Goal: Information Seeking & Learning: Learn about a topic

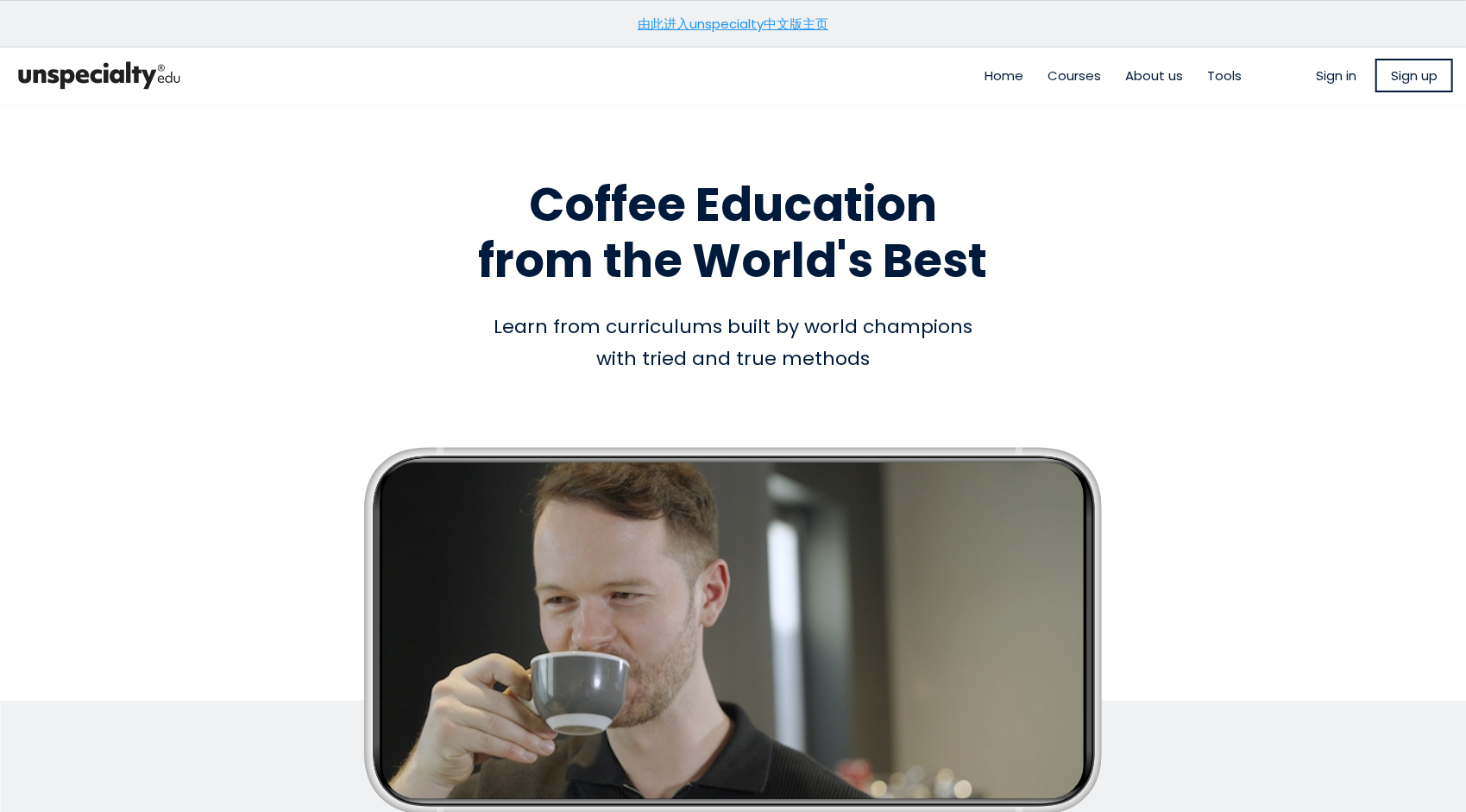
click at [709, 22] on link "由此进入unspecialty中文版主页" at bounding box center [732, 23] width 190 height 19
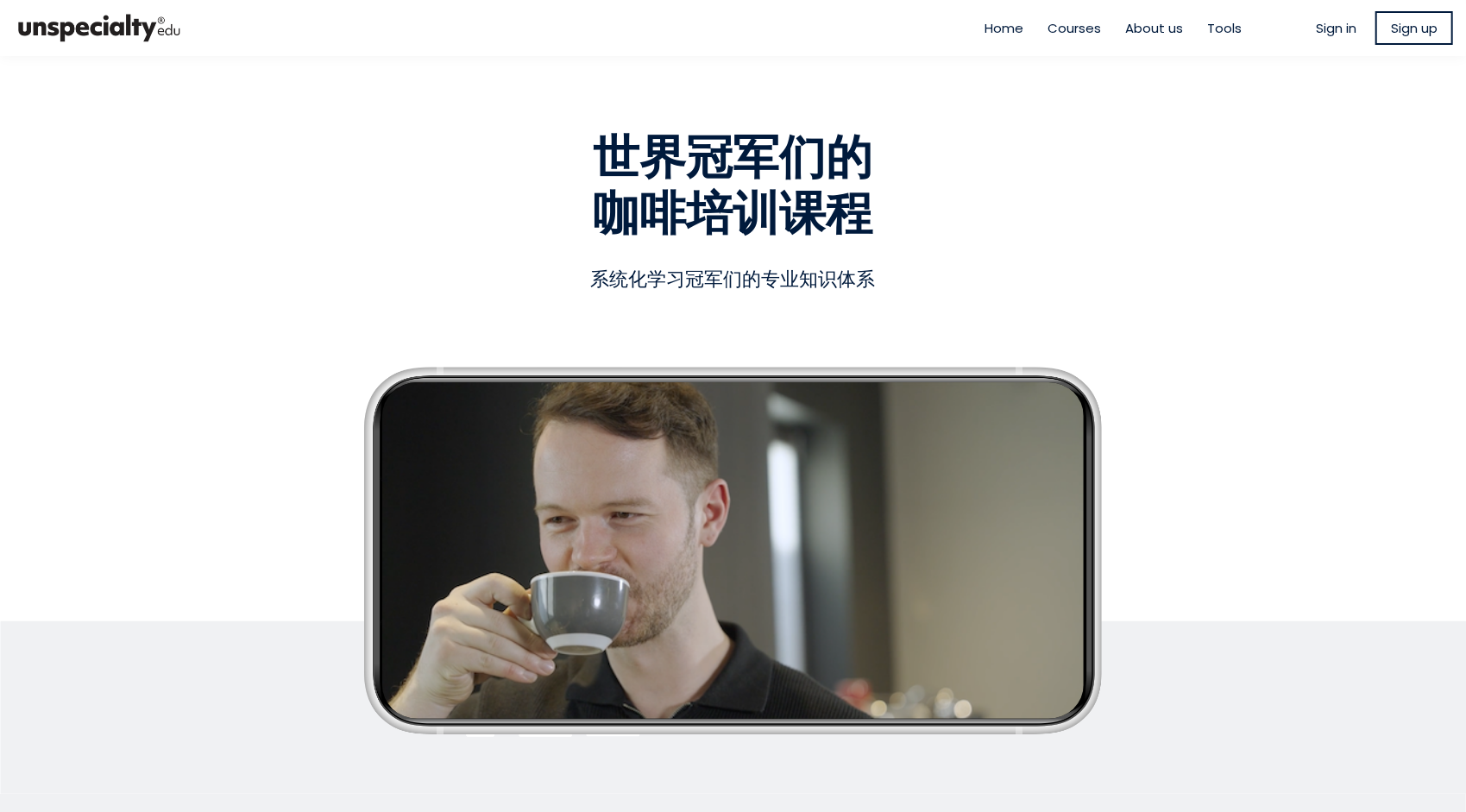
click at [1326, 32] on span "Sign in" at bounding box center [1336, 28] width 41 height 20
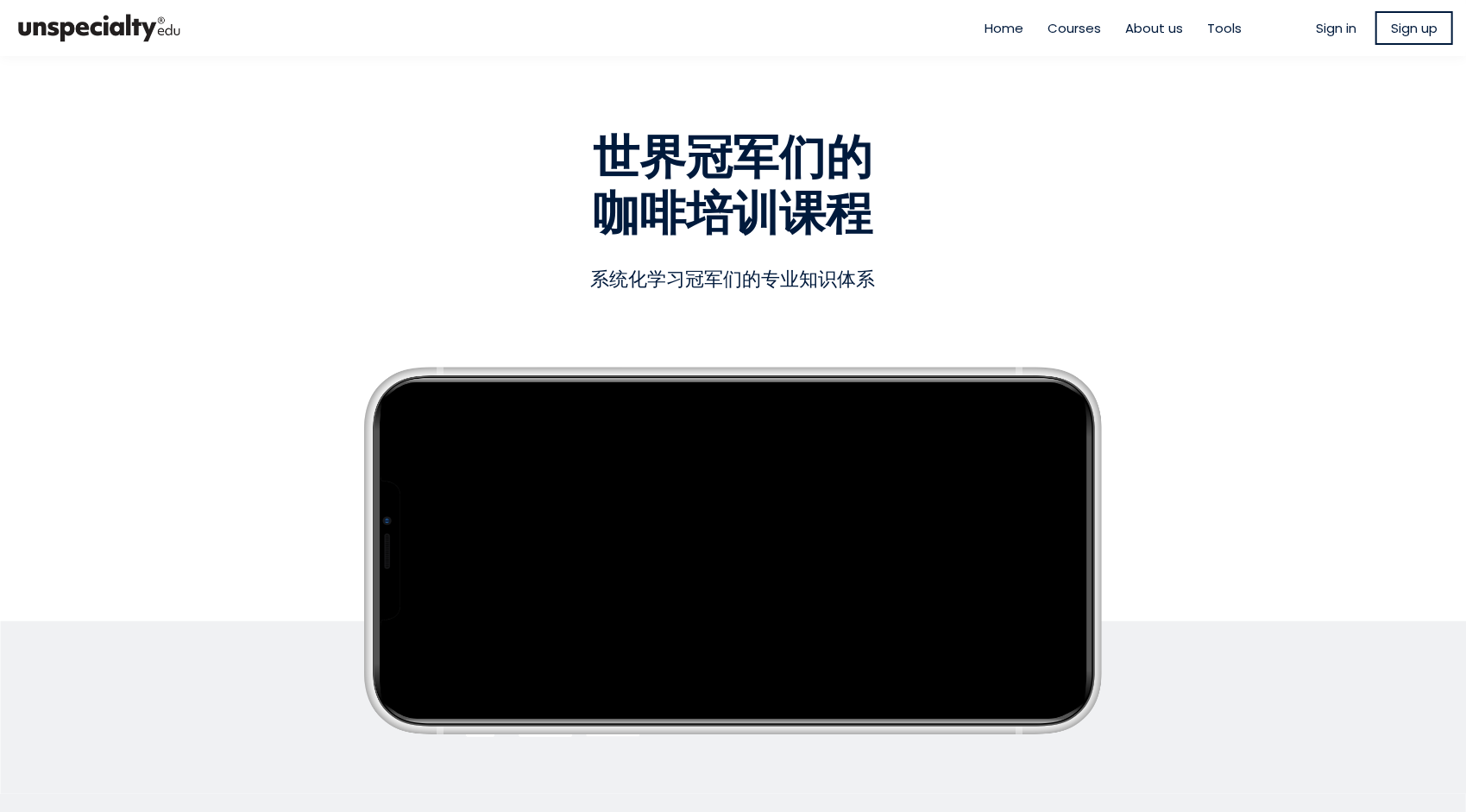
click at [1322, 30] on span "Sign in" at bounding box center [1336, 28] width 41 height 20
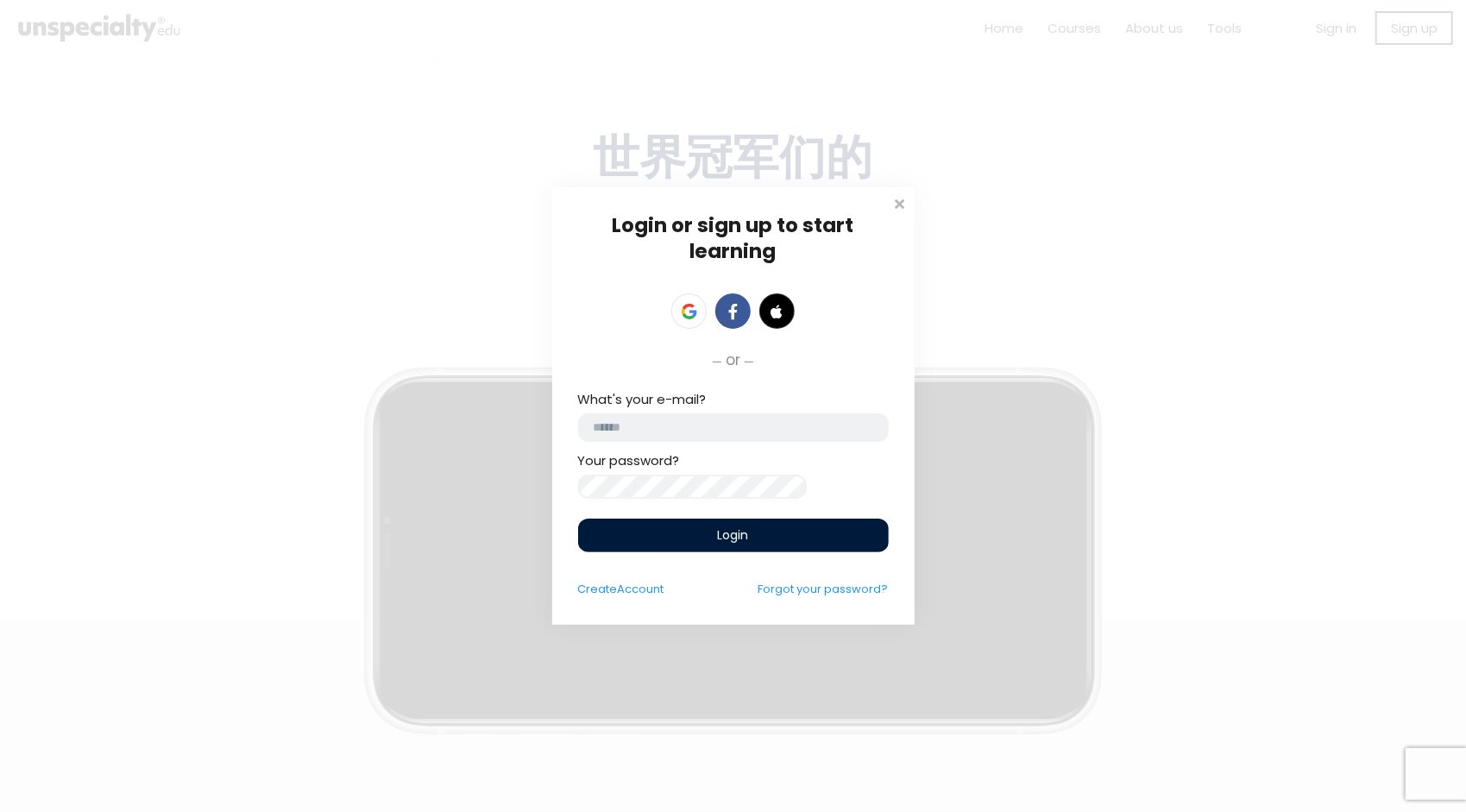
click at [728, 426] on input "email" at bounding box center [733, 426] width 310 height 28
type input "*"
type input "**********"
click at [702, 549] on div "Login" at bounding box center [733, 535] width 310 height 33
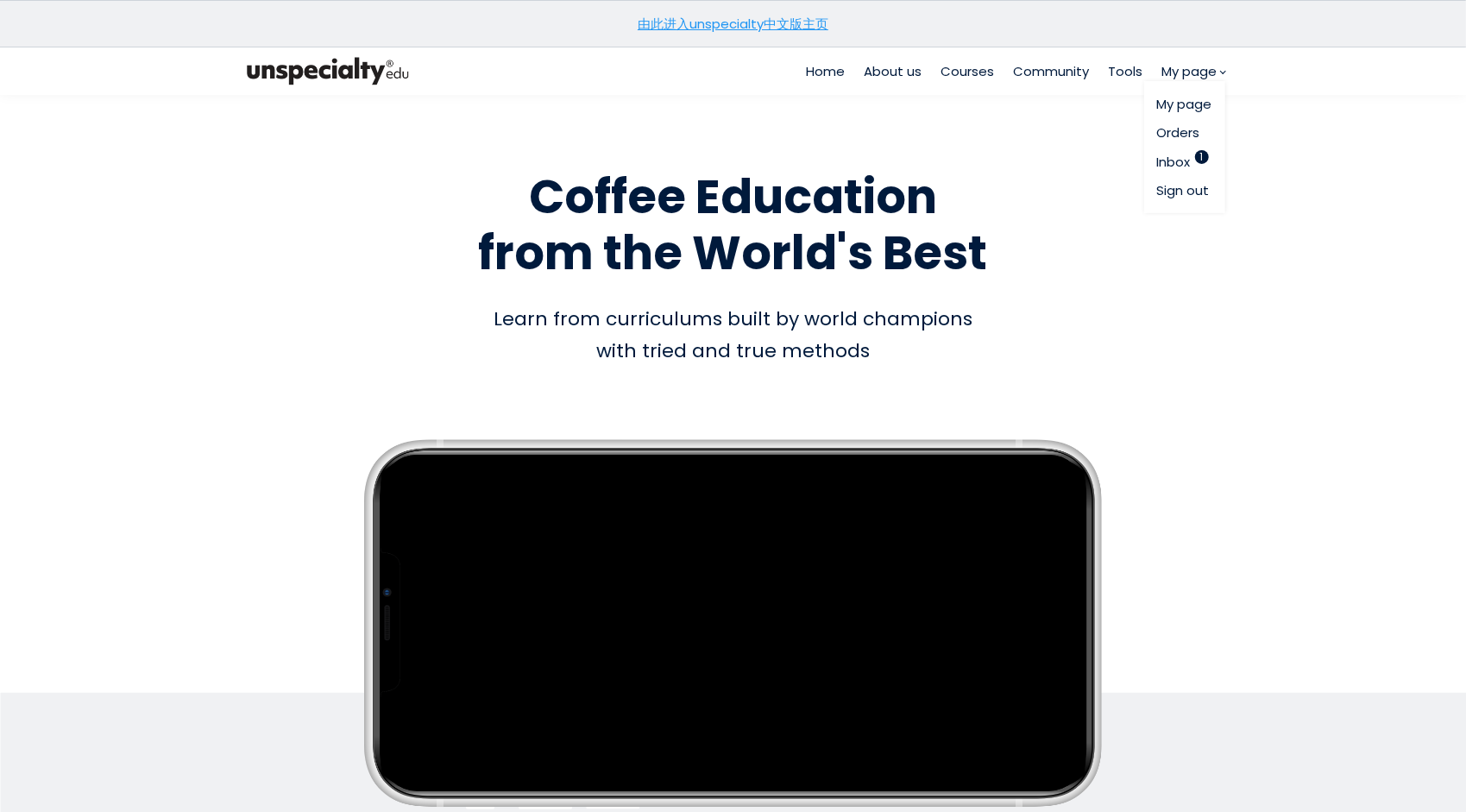
click at [1193, 105] on link "My page" at bounding box center [1184, 103] width 56 height 20
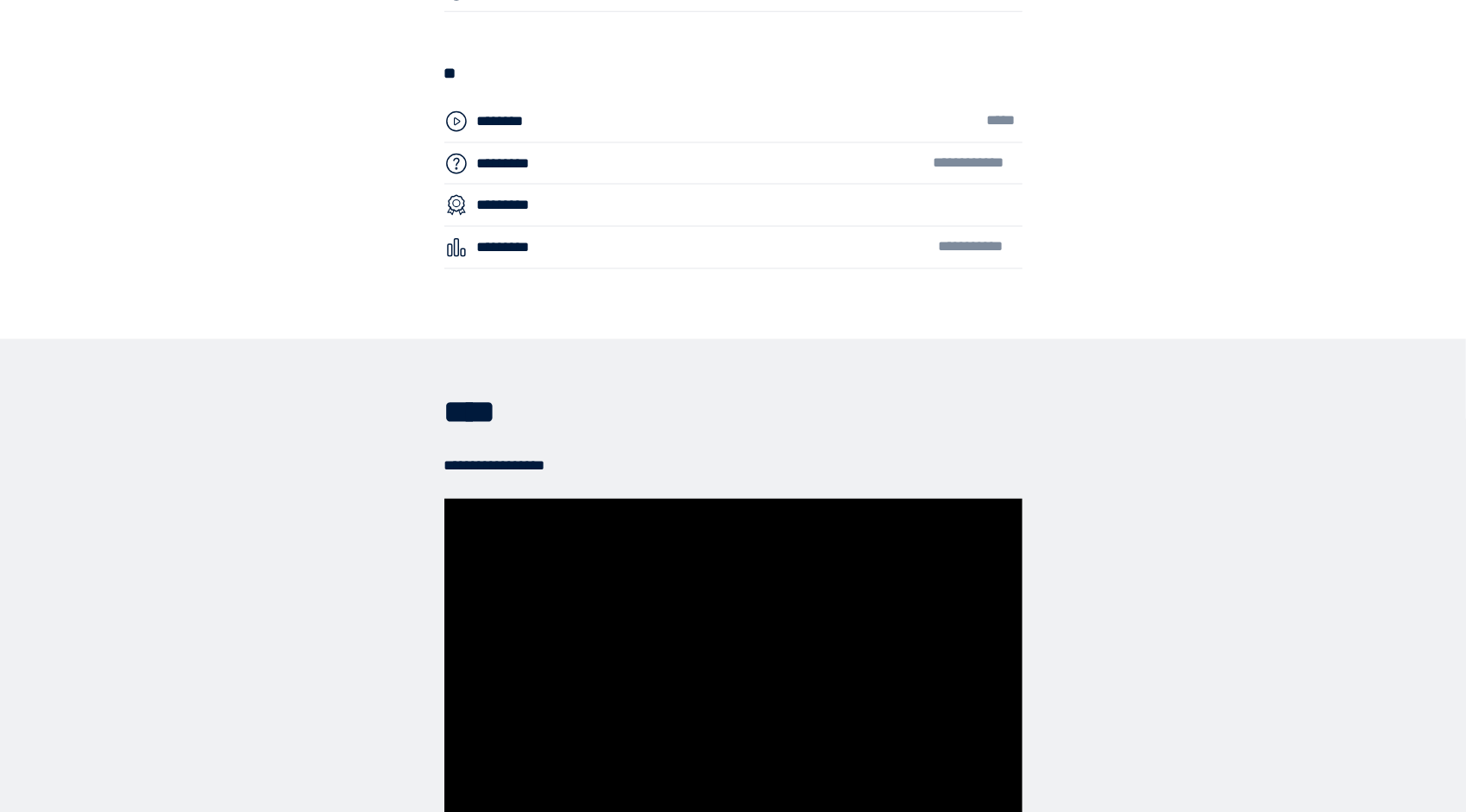
scroll to position [6038, 0]
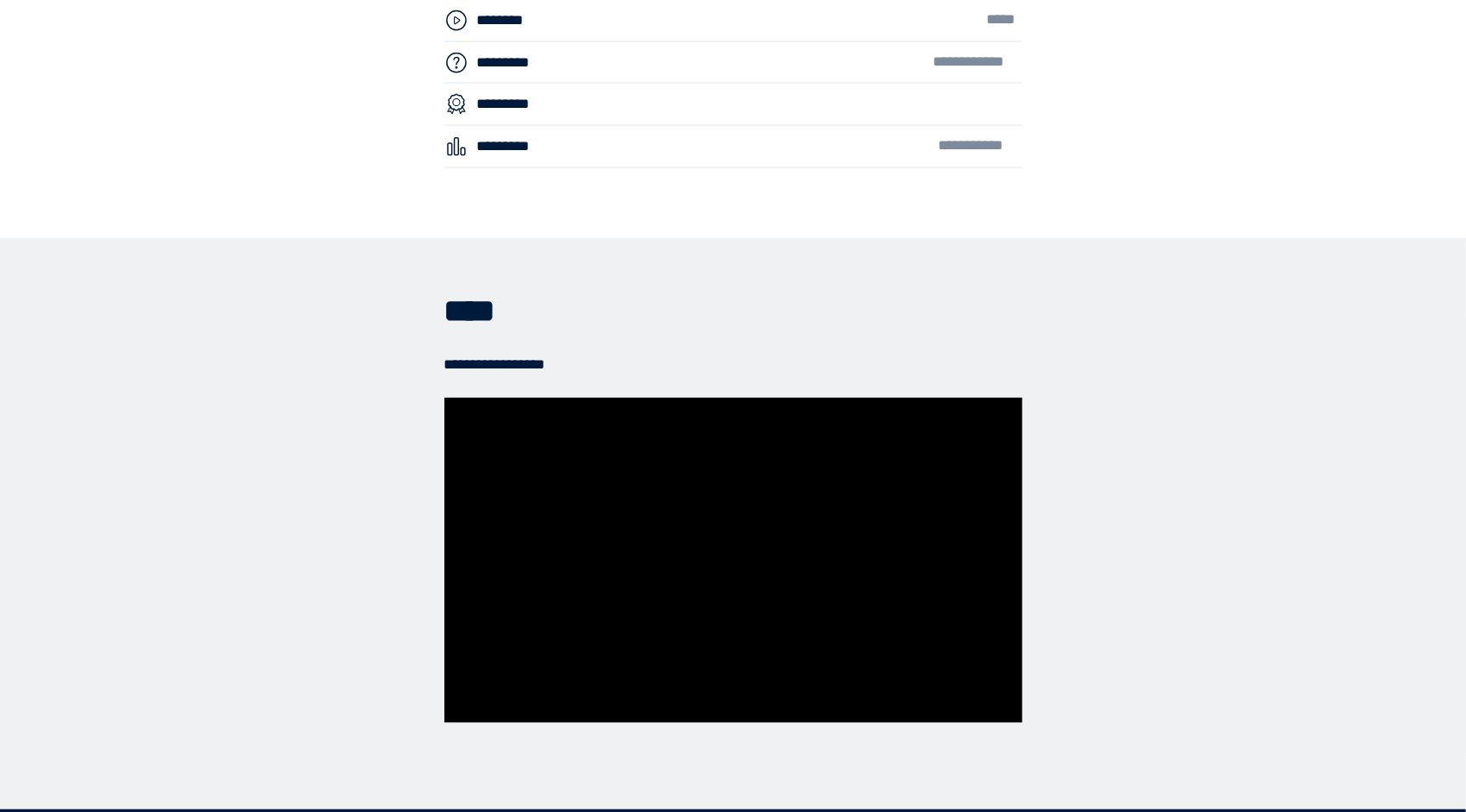
click at [1030, 336] on section "**********" at bounding box center [733, 524] width 1466 height 572
click at [1068, 568] on section "**********" at bounding box center [733, 524] width 1466 height 572
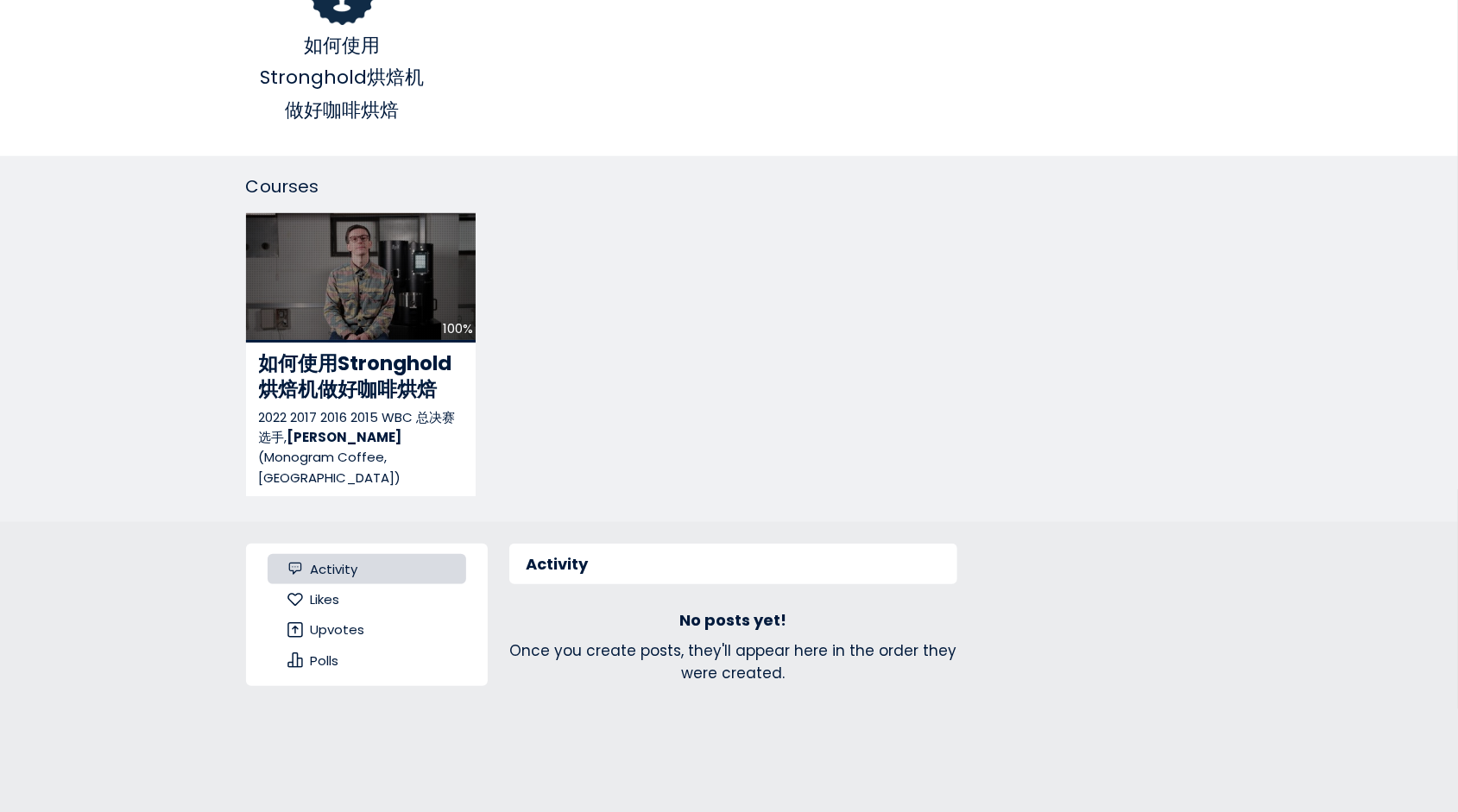
scroll to position [431, 0]
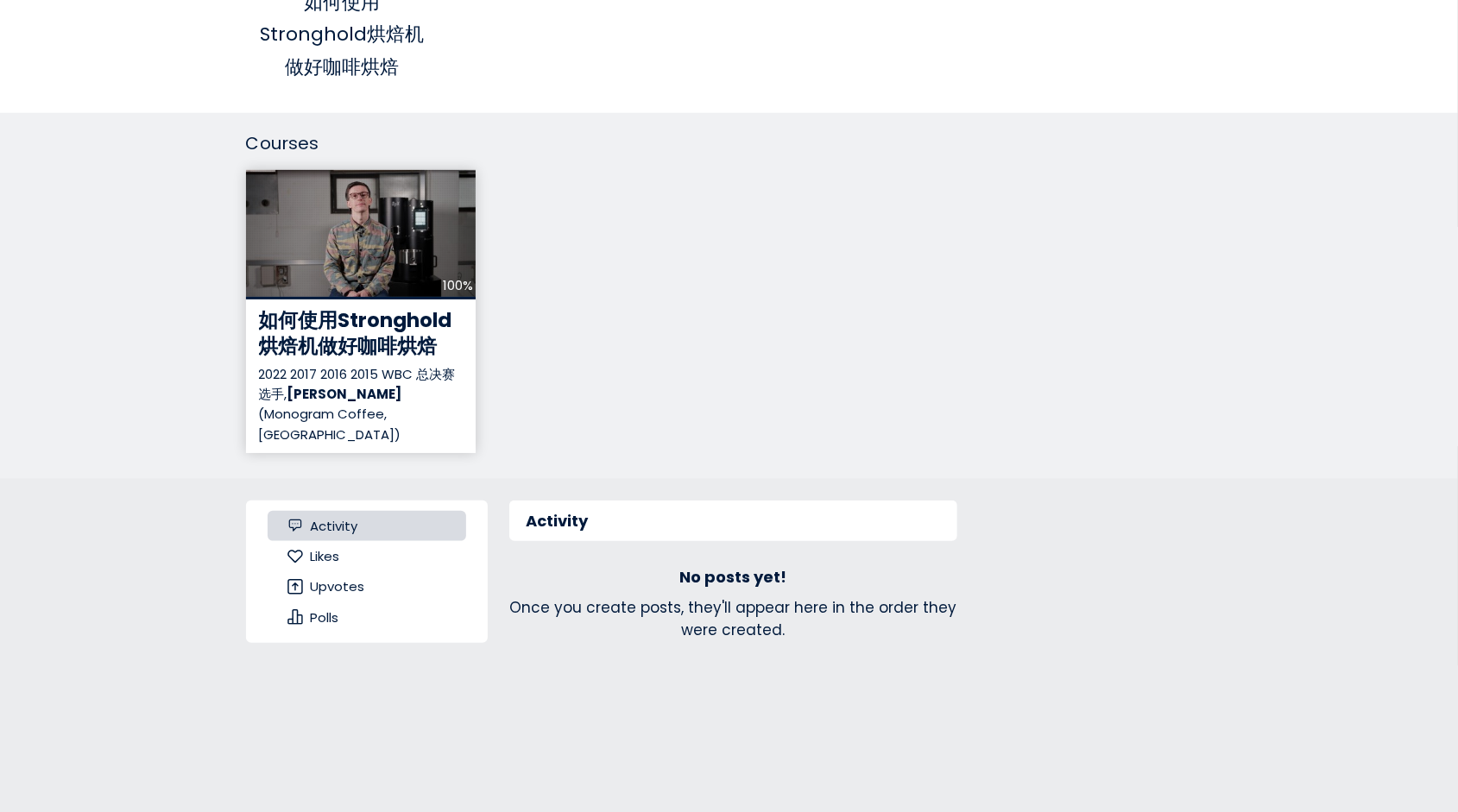
click at [353, 256] on div "100%" at bounding box center [361, 234] width 230 height 130
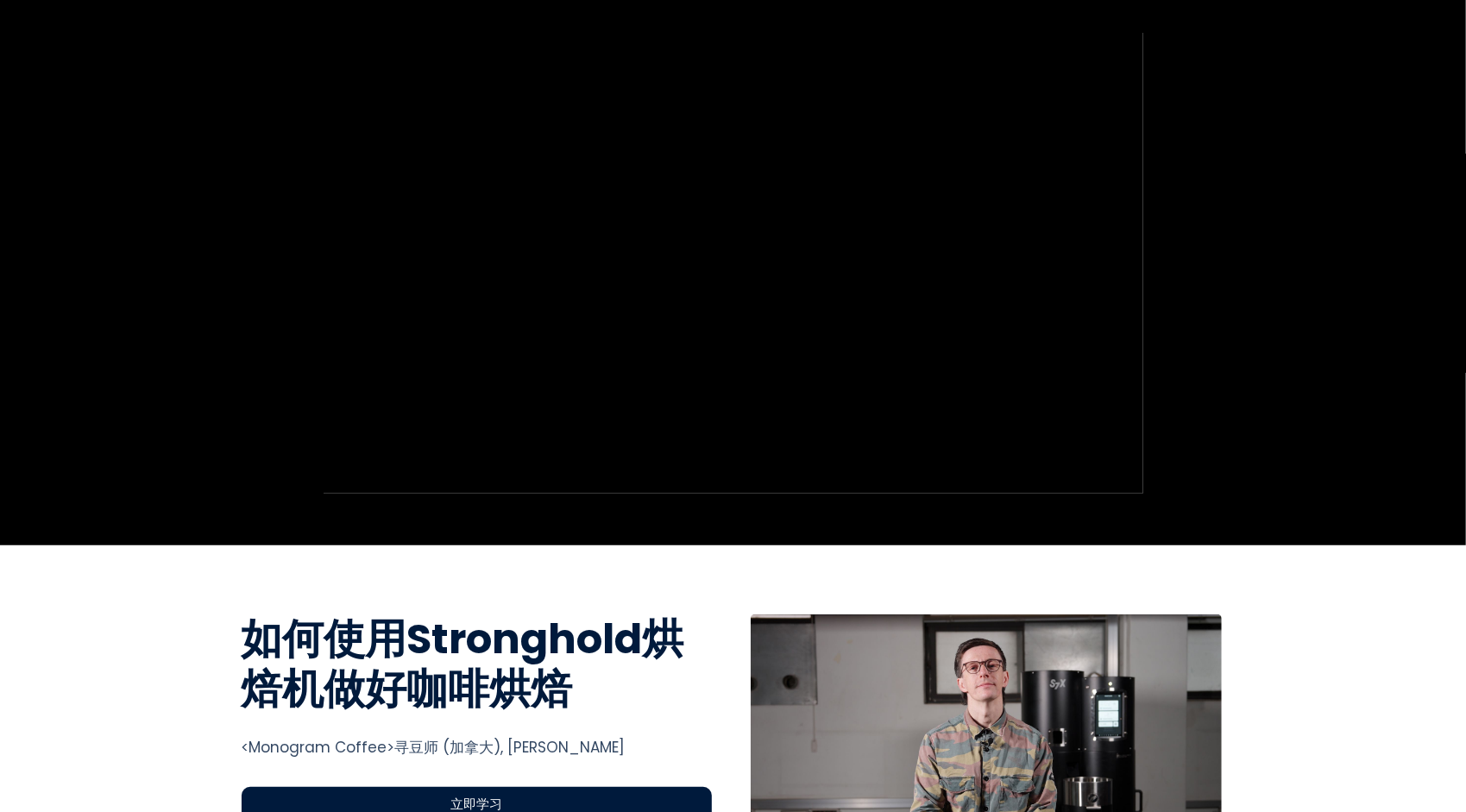
scroll to position [173, 0]
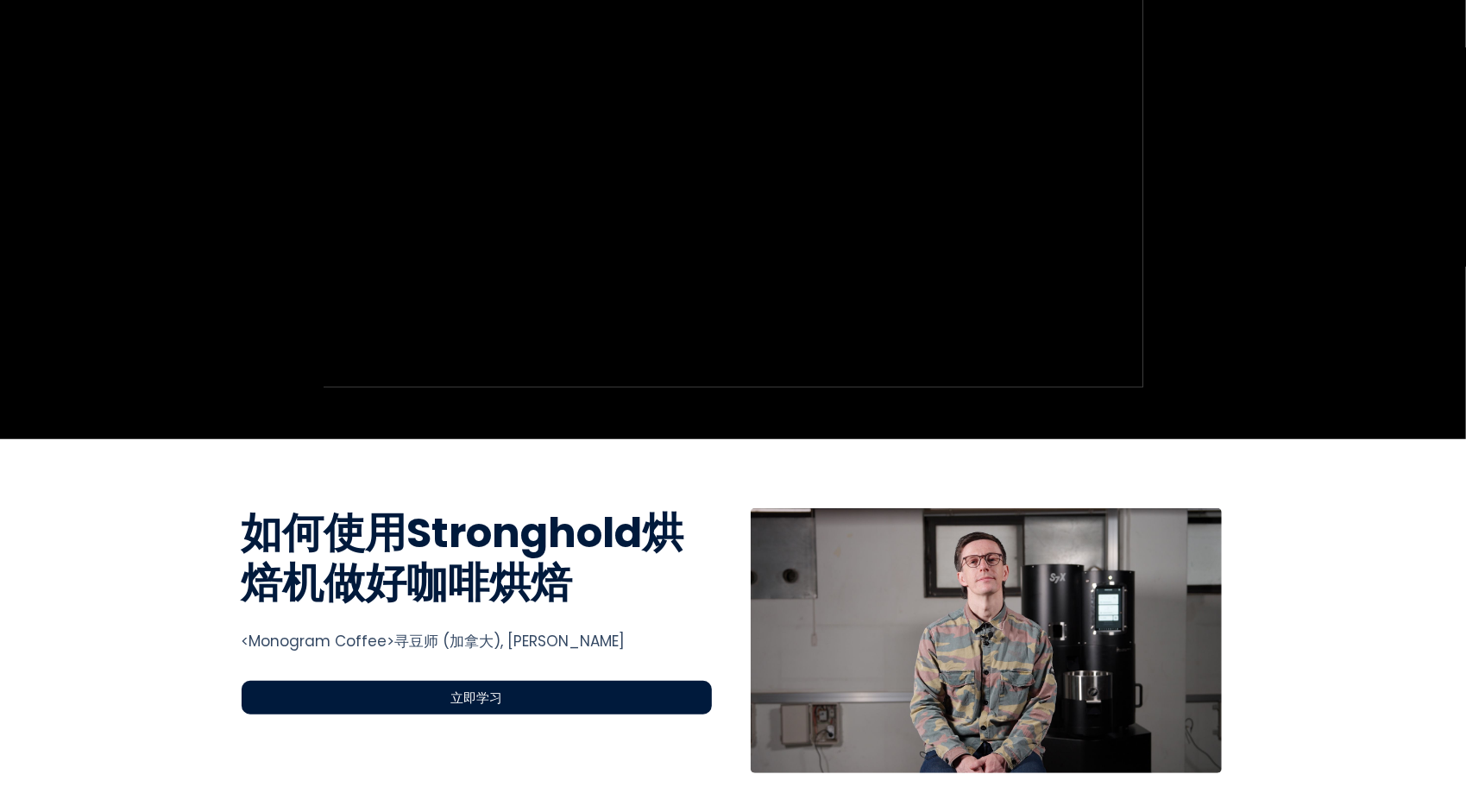
click at [481, 694] on span "立即学习" at bounding box center [475, 697] width 52 height 20
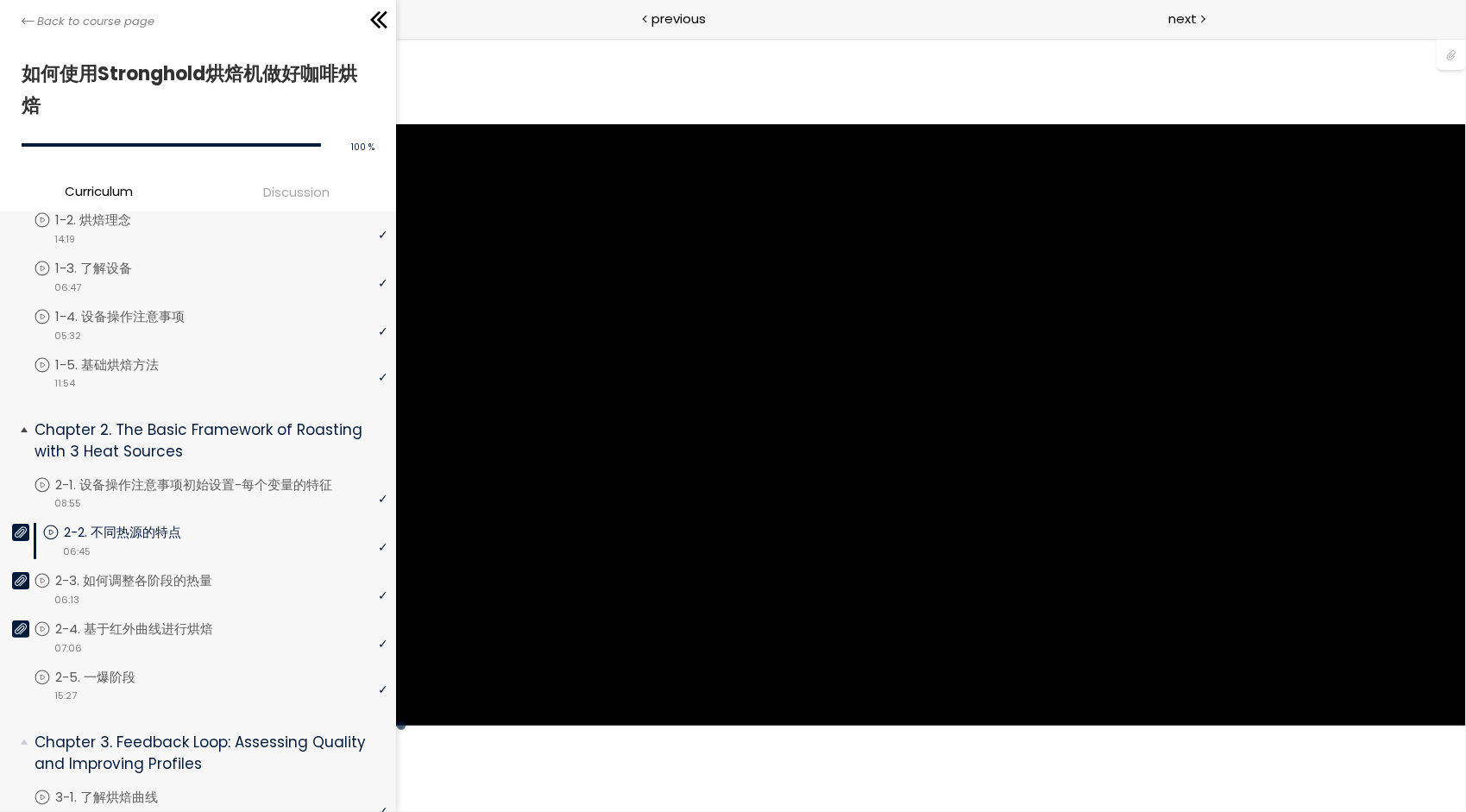
scroll to position [173, 0]
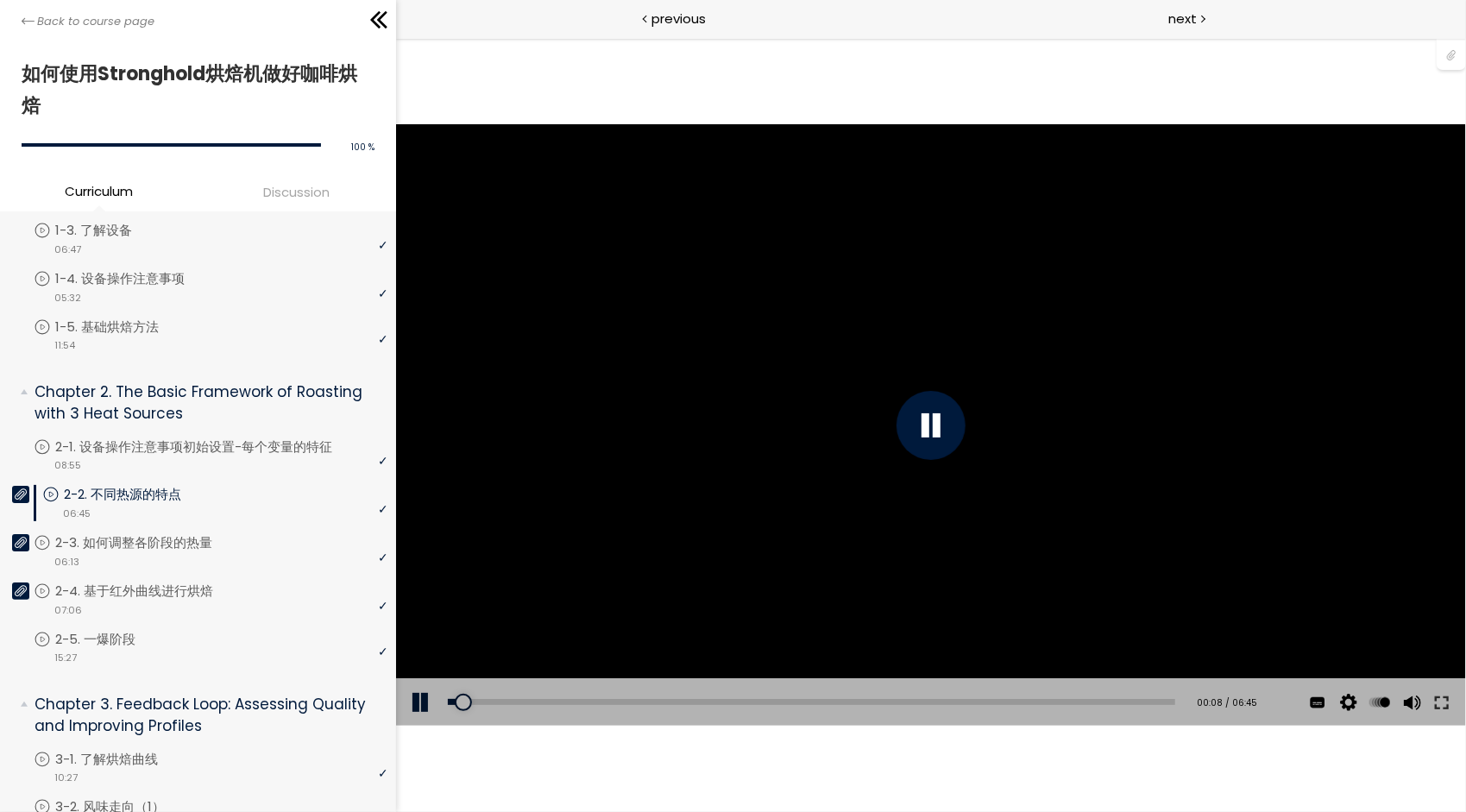
drag, startPoint x: 1443, startPoint y: 698, endPoint x: 1842, endPoint y: 799, distance: 411.6
click at [1443, 698] on button at bounding box center [1441, 701] width 31 height 48
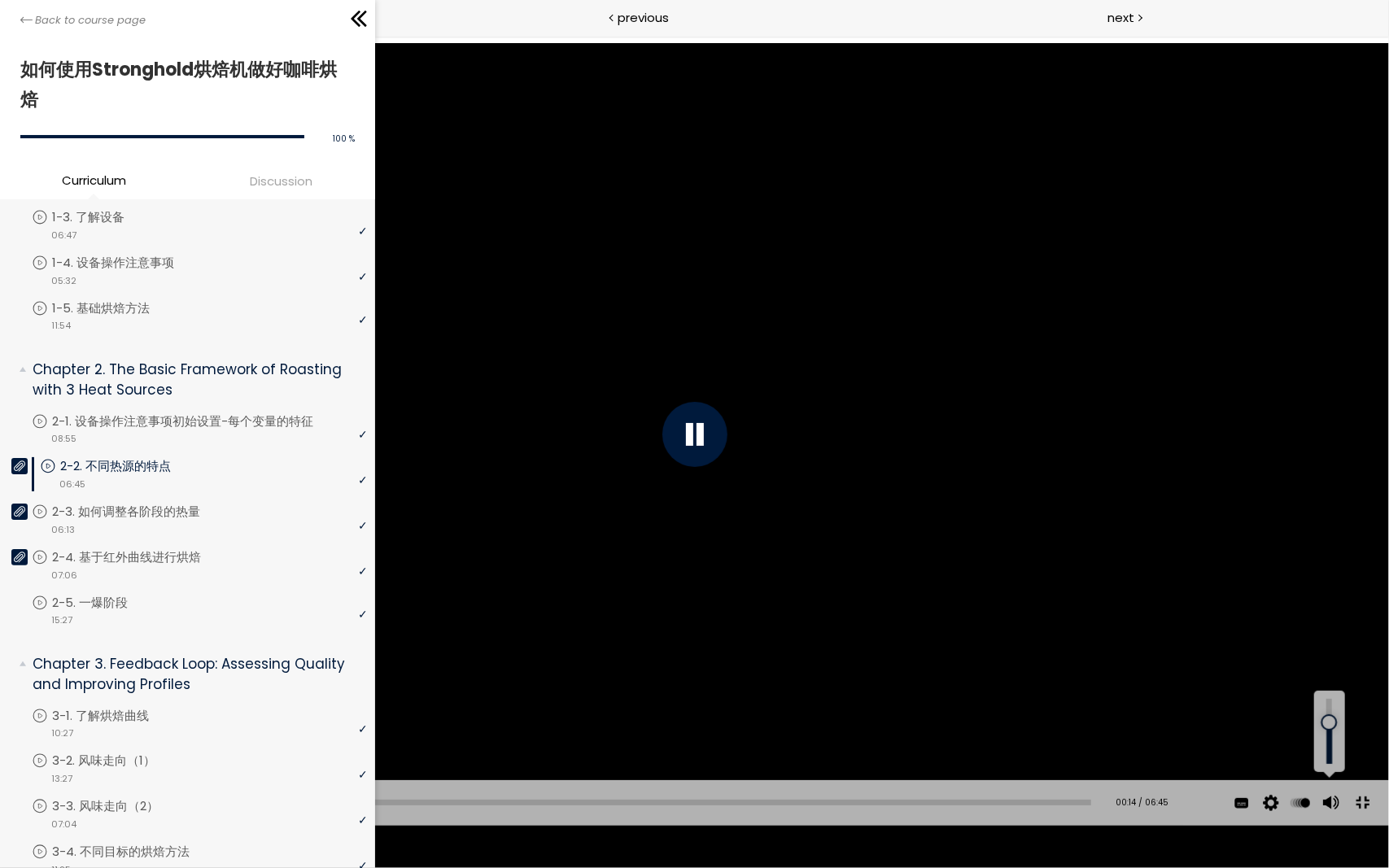
click at [1329, 723] on div at bounding box center [1329, 723] width 0 height 0
drag, startPoint x: 1329, startPoint y: 765, endPoint x: 1329, endPoint y: 752, distance: 13.0
click at [1329, 708] on div at bounding box center [1329, 708] width 0 height 0
click at [1236, 712] on span "中文 (简体)" at bounding box center [1245, 704] width 54 height 16
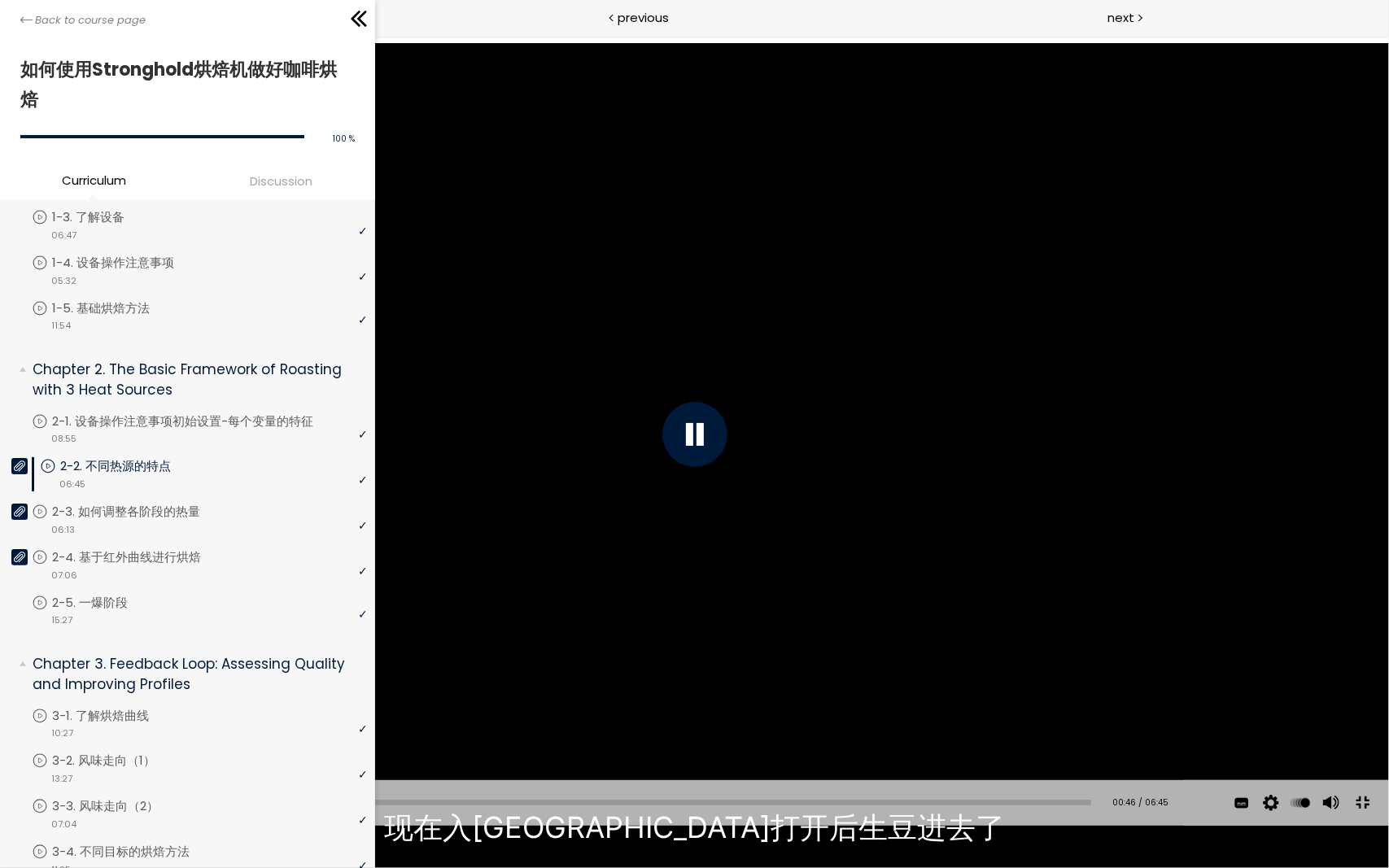
click at [1361, 821] on button at bounding box center [1362, 803] width 37 height 37
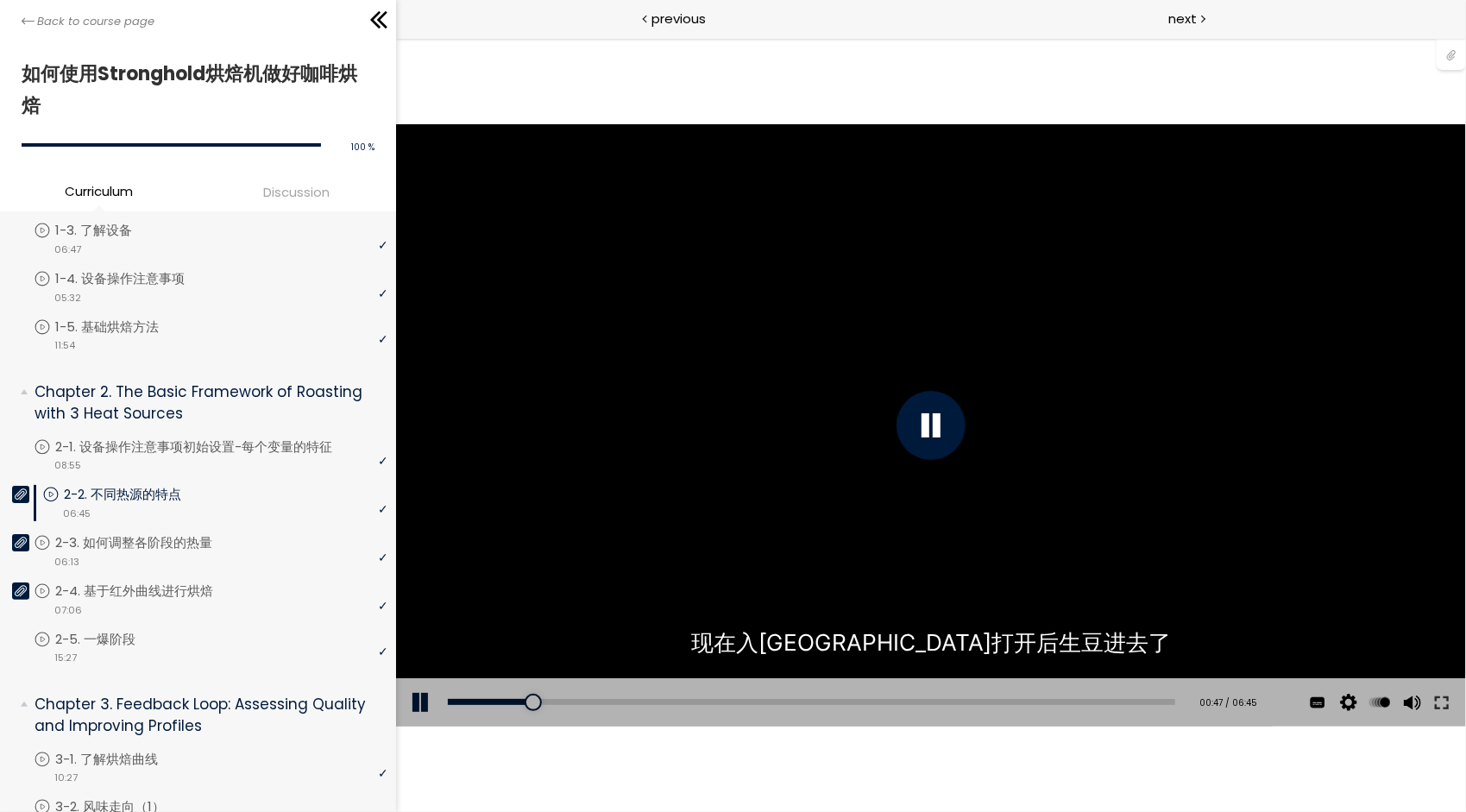
click at [1447, 54] on div at bounding box center [1451, 54] width 29 height 33
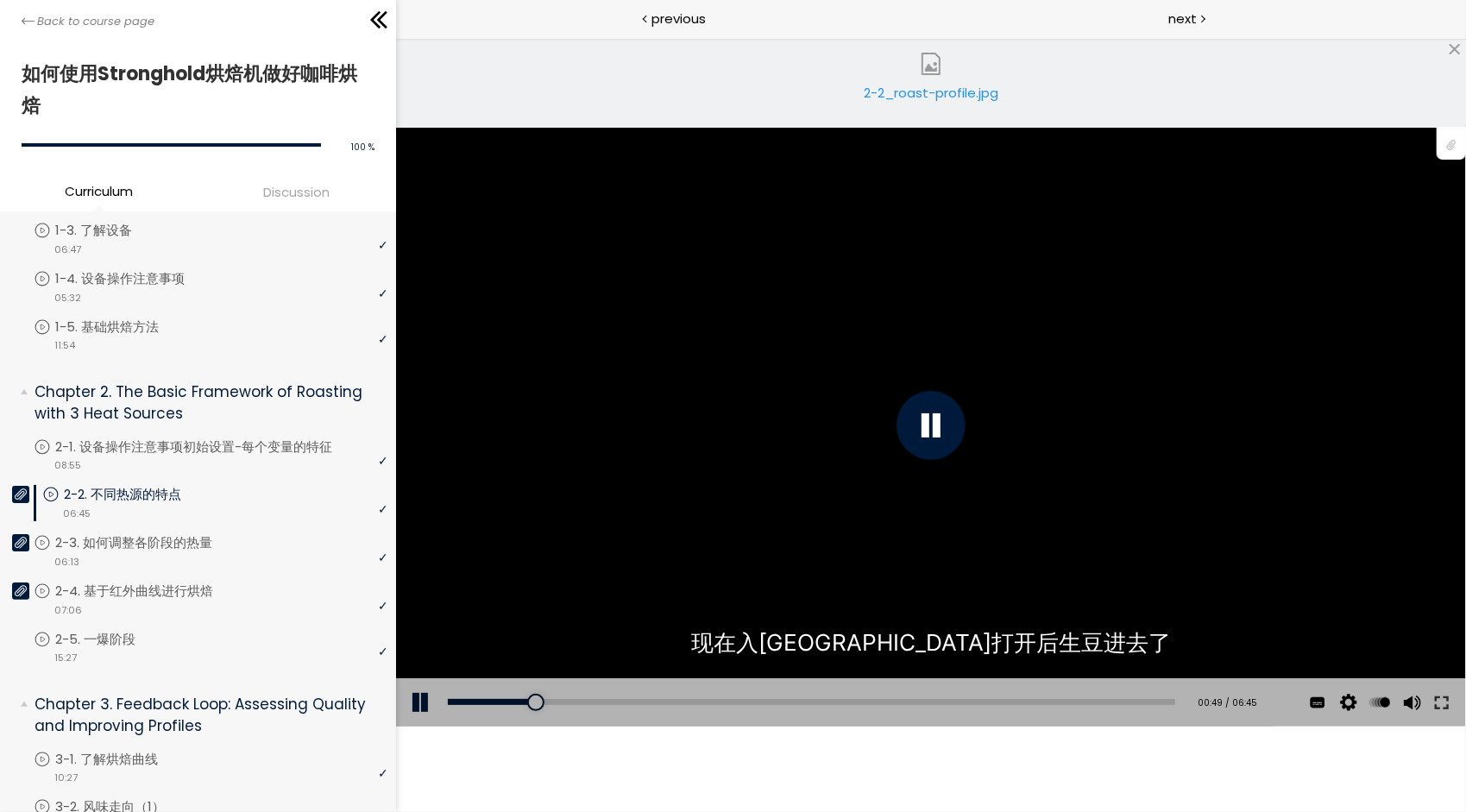
click at [935, 63] on img at bounding box center [930, 63] width 22 height 22
click at [931, 426] on div at bounding box center [929, 424] width 69 height 69
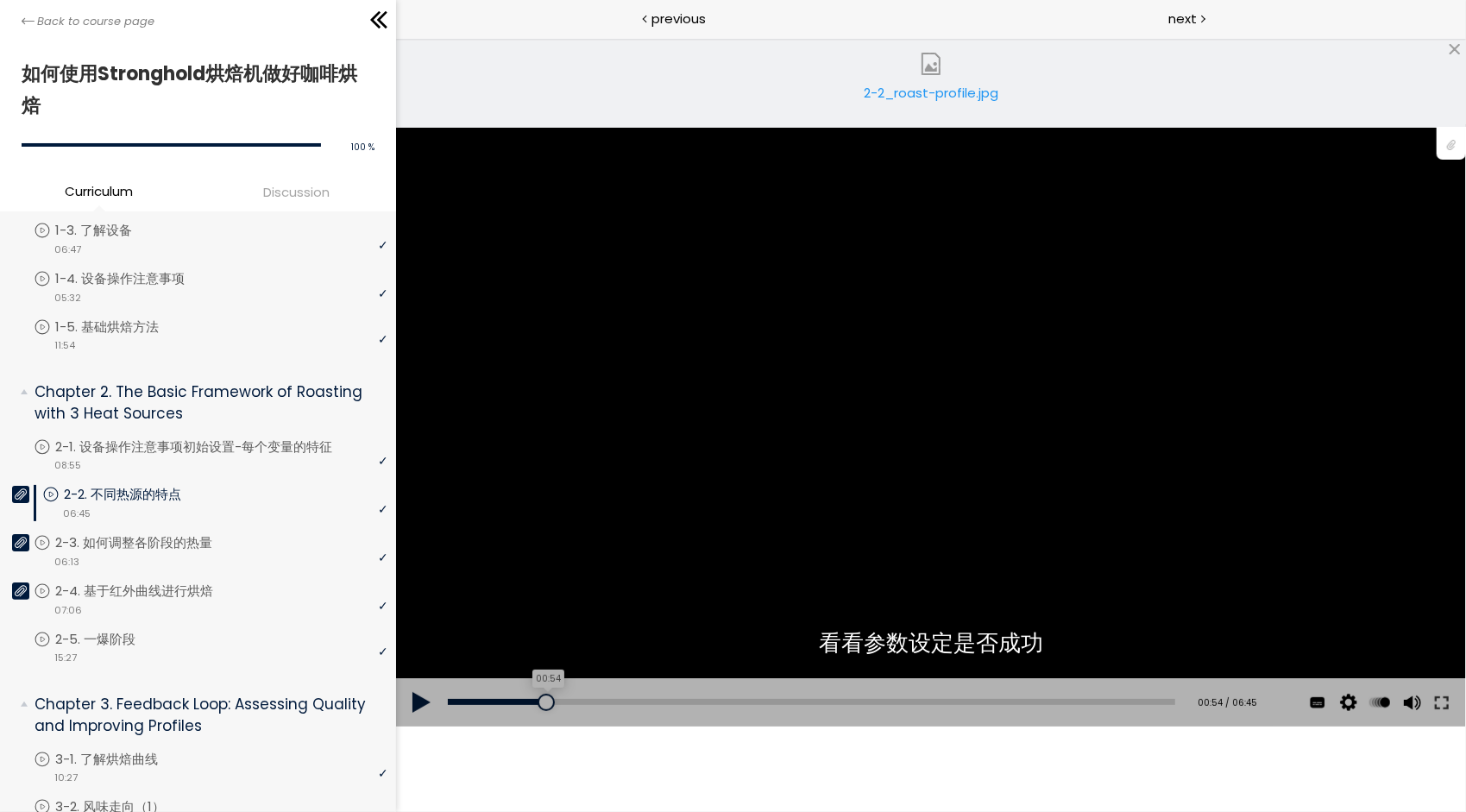
click at [543, 702] on div at bounding box center [546, 702] width 18 height 18
drag, startPoint x: 1439, startPoint y: 707, endPoint x: 1838, endPoint y: 808, distance: 411.6
click at [1439, 707] on button at bounding box center [1441, 701] width 31 height 48
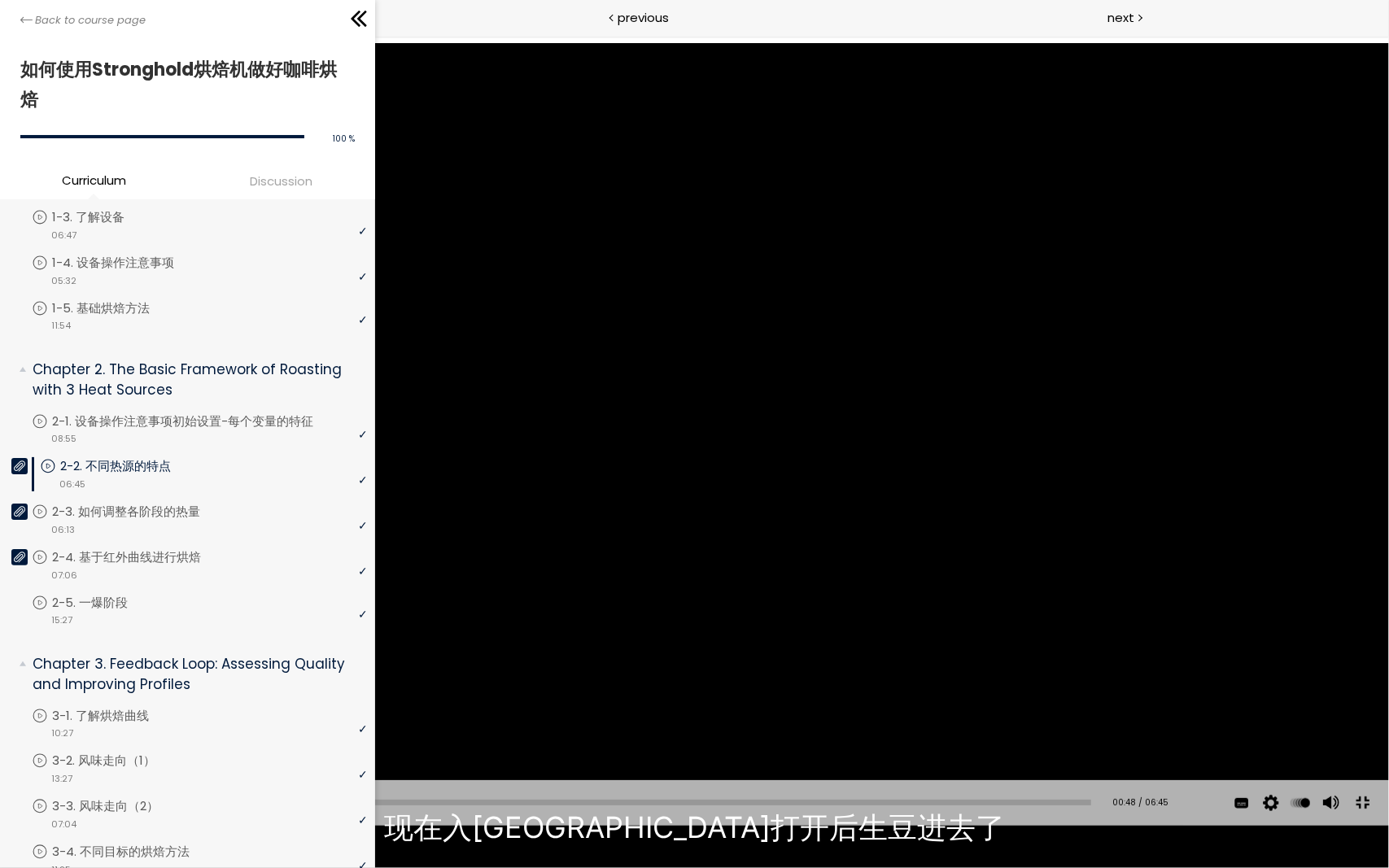
drag, startPoint x: 188, startPoint y: 846, endPoint x: 170, endPoint y: 844, distance: 18.1
click at [170, 810] on div at bounding box center [173, 803] width 17 height 17
click at [321, 560] on div "您可以点击上方的 📎 下载烘焙曲线。" at bounding box center [694, 434] width 1389 height 781
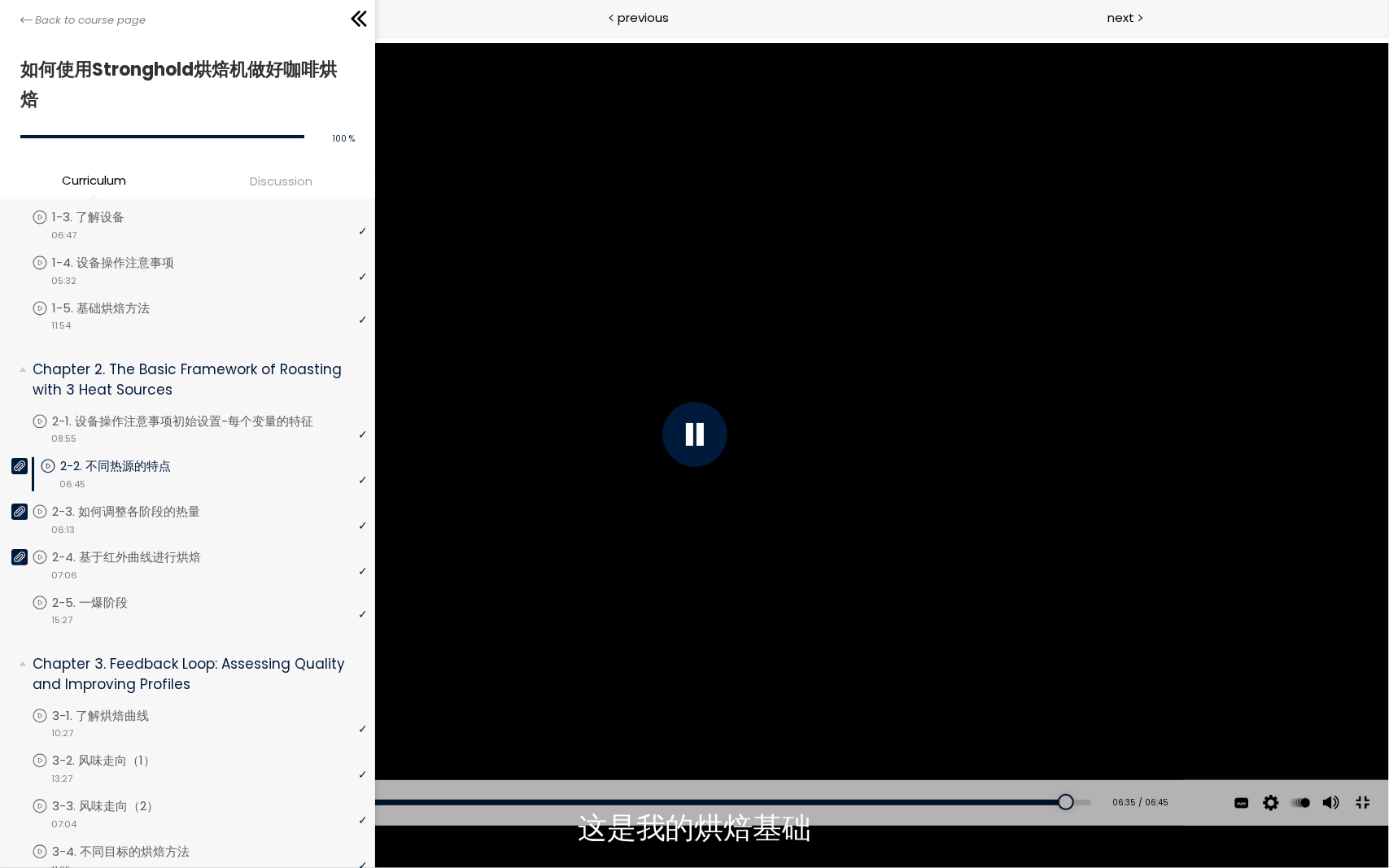
click at [1360, 821] on button at bounding box center [1362, 803] width 37 height 37
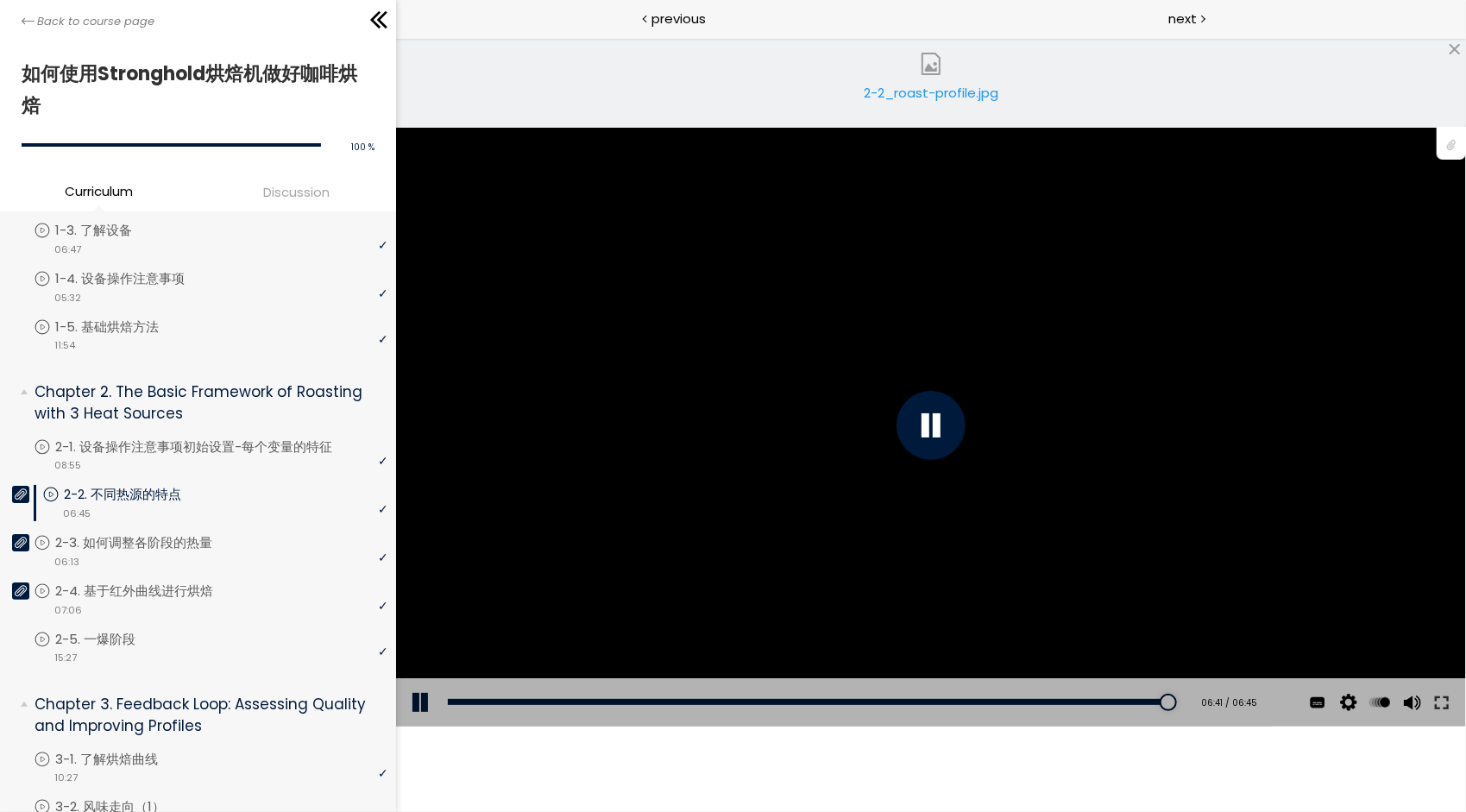
click at [932, 433] on div at bounding box center [929, 424] width 69 height 69
click at [1107, 763] on div "The video is loading... 点击播放声音 @keyframes VOLUME_SMALL_WAVE_FLASH { 0% { opacit…" at bounding box center [930, 424] width 1070 height 774
click at [415, 700] on button at bounding box center [421, 701] width 52 height 48
drag, startPoint x: 1442, startPoint y: 702, endPoint x: 1845, endPoint y: 802, distance: 415.2
click at [1442, 702] on button at bounding box center [1441, 701] width 31 height 48
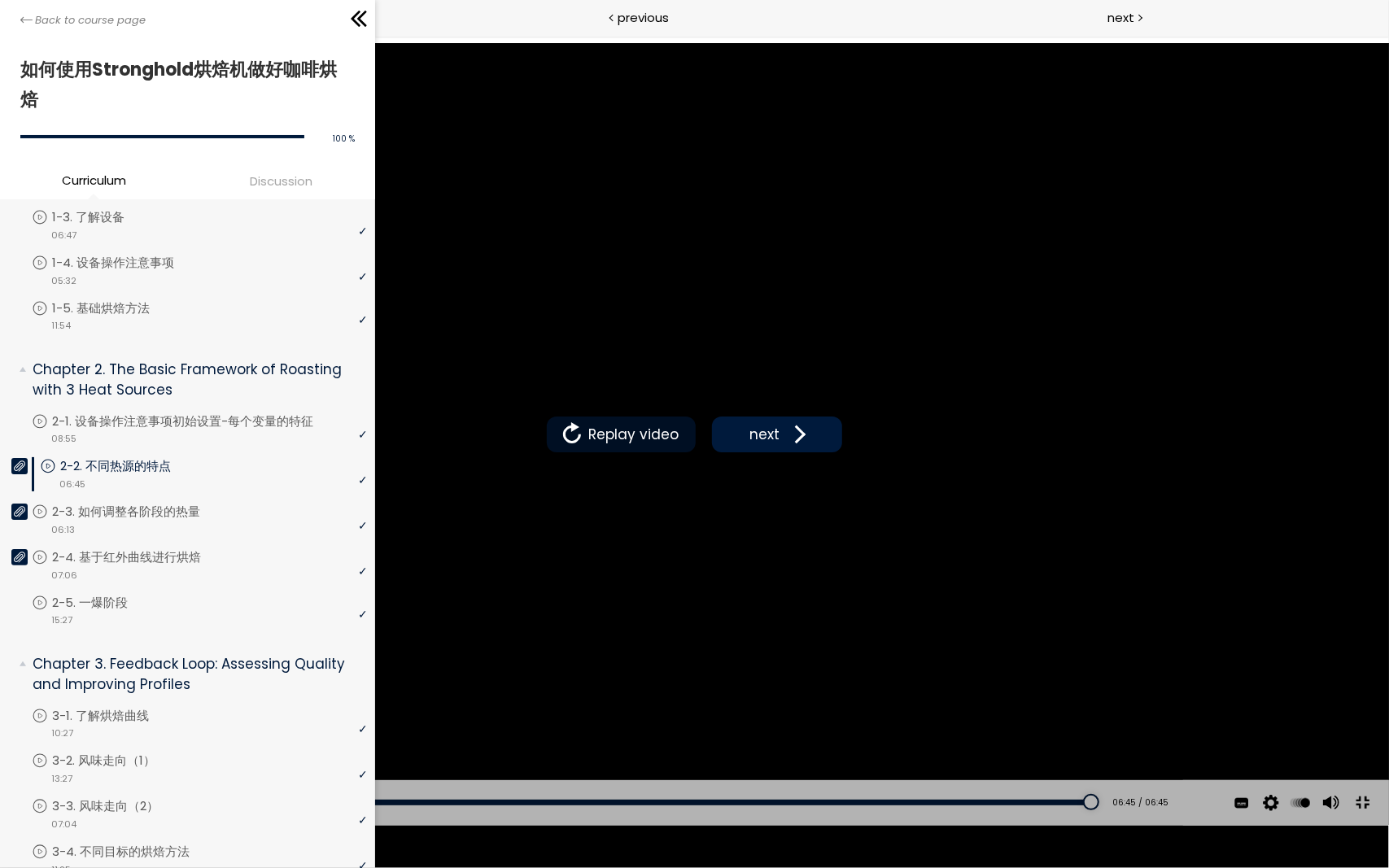
click at [663, 418] on button "Replay video" at bounding box center [621, 434] width 149 height 36
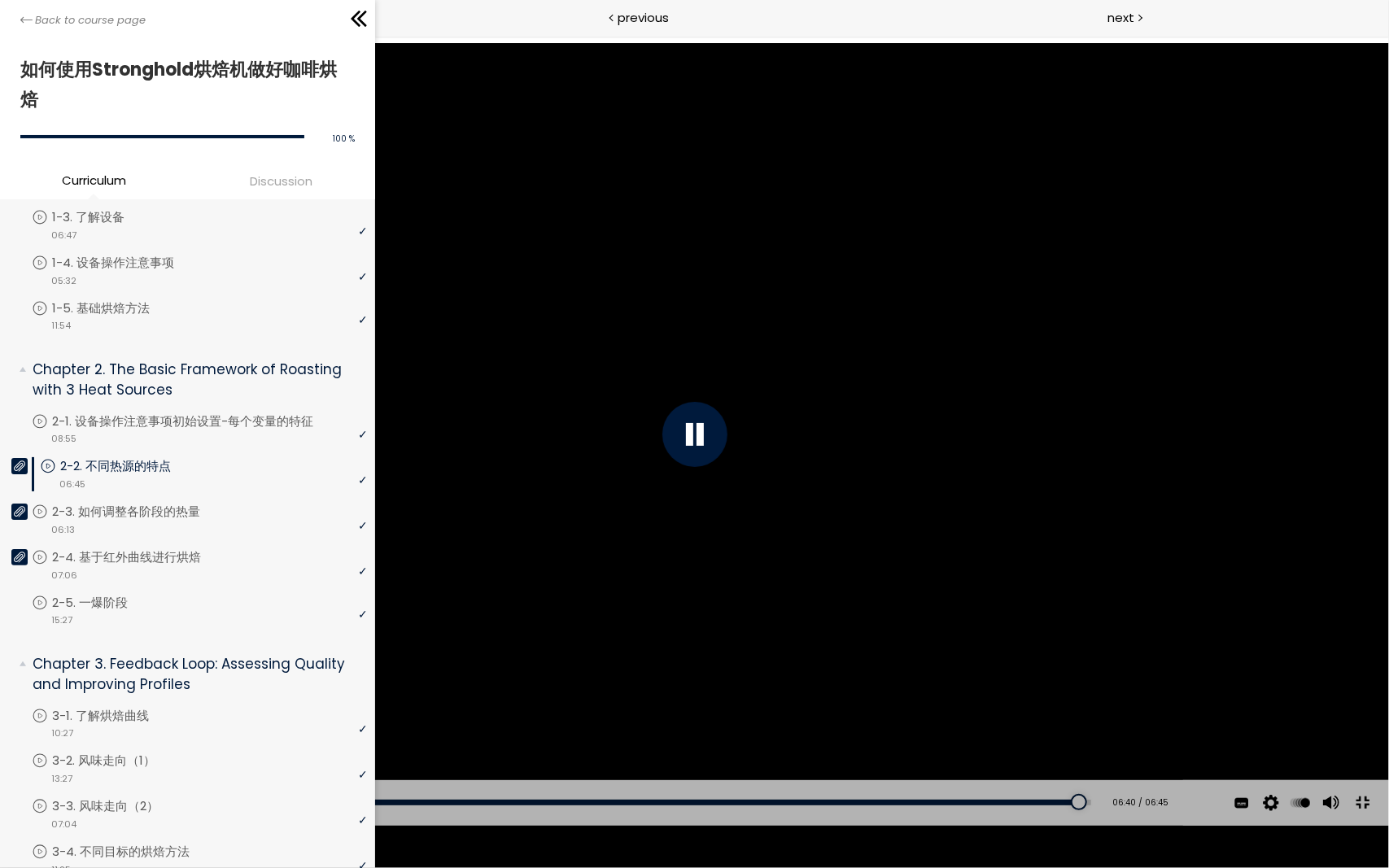
click at [1361, 821] on button at bounding box center [1362, 803] width 37 height 37
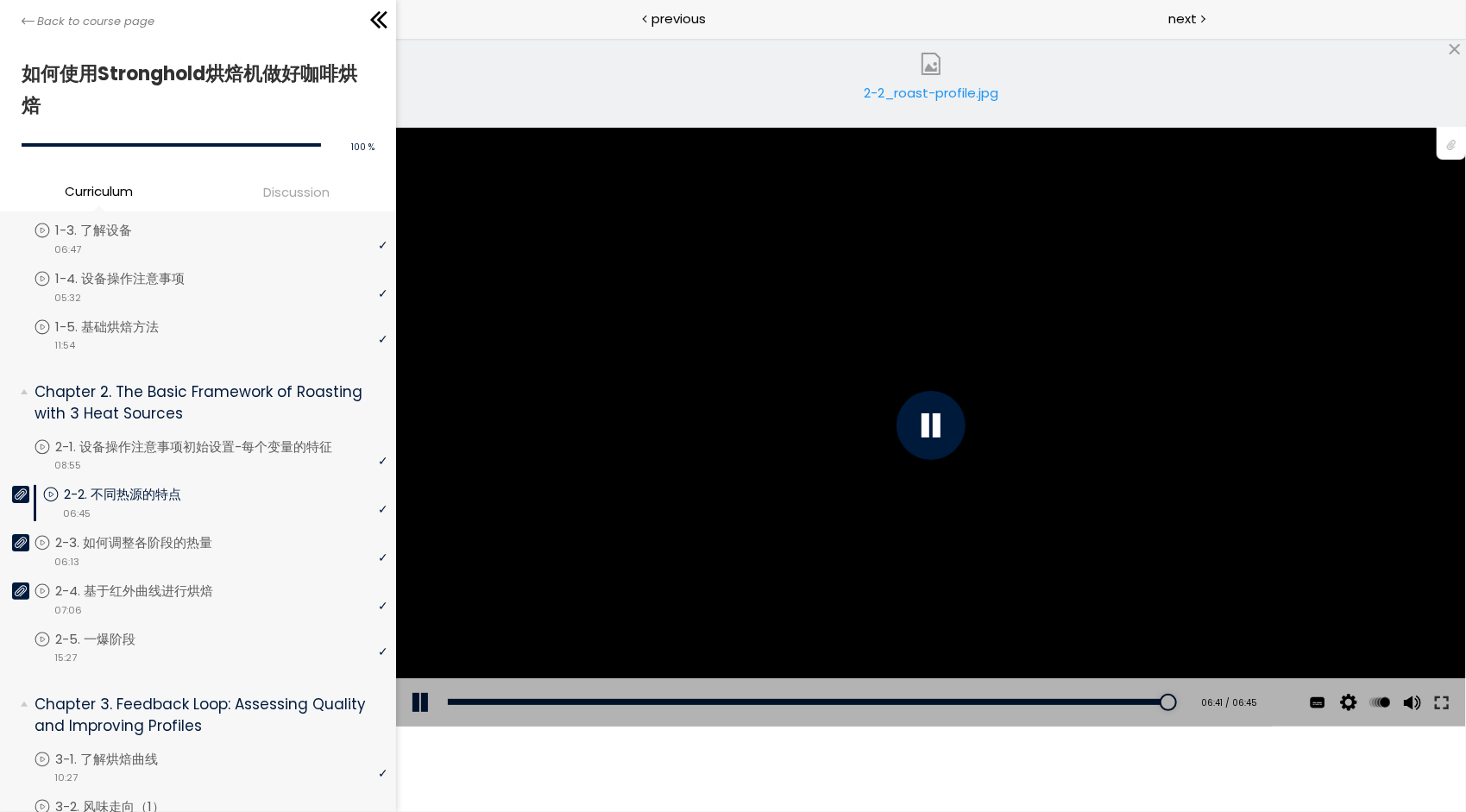
click at [954, 417] on div at bounding box center [929, 424] width 69 height 69
